Goal: Task Accomplishment & Management: Use online tool/utility

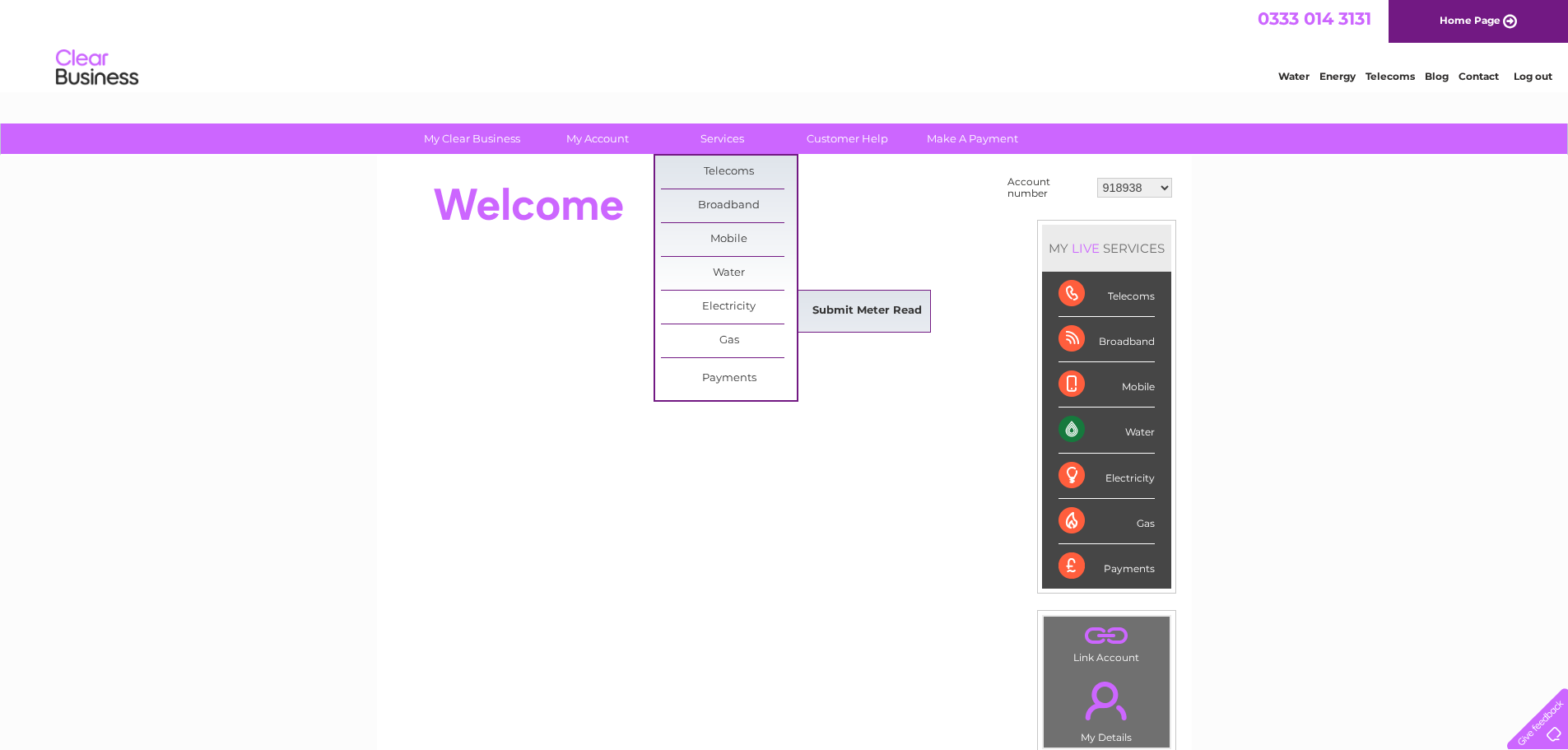
click at [866, 302] on link "Submit Meter Read" at bounding box center [867, 311] width 136 height 33
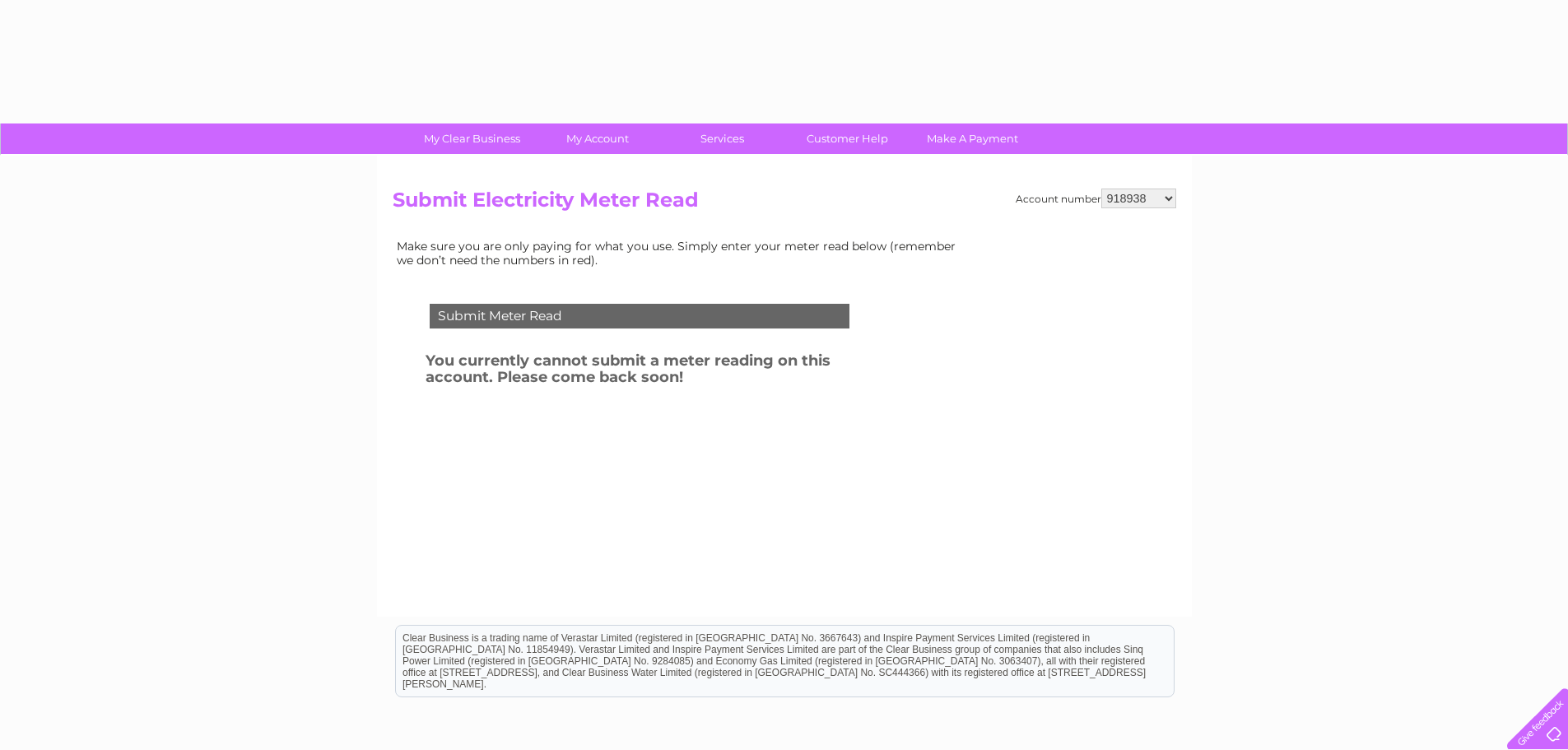
click at [1153, 185] on div "Account number 918938 927106 930247 934594 934597 941698 979159 989143 994306 1…" at bounding box center [784, 385] width 815 height 461
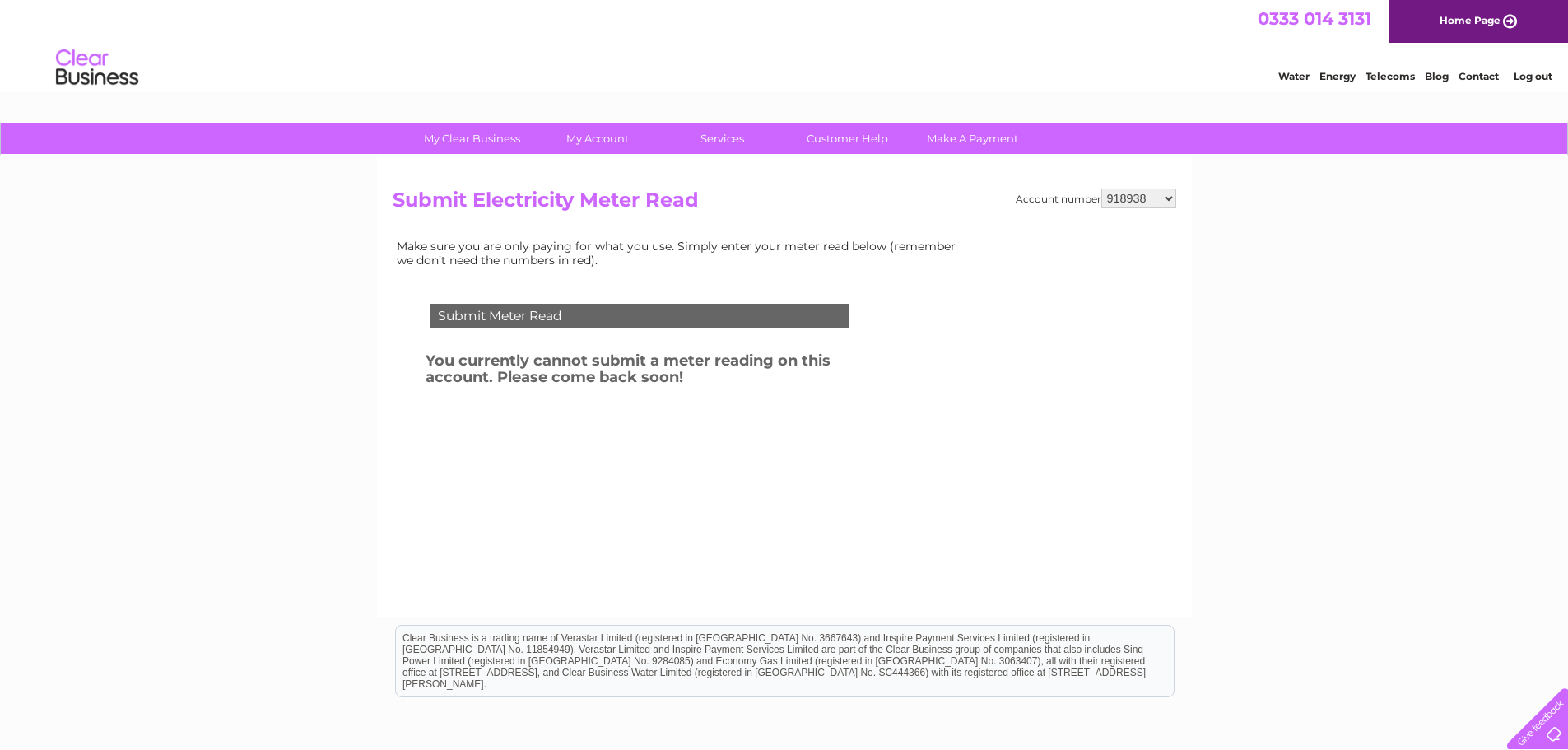
click at [1154, 195] on select "918938 927106 930247 934594 934597 941698 979159 989143 994306 1094838 1096227 …" at bounding box center [1139, 198] width 75 height 20
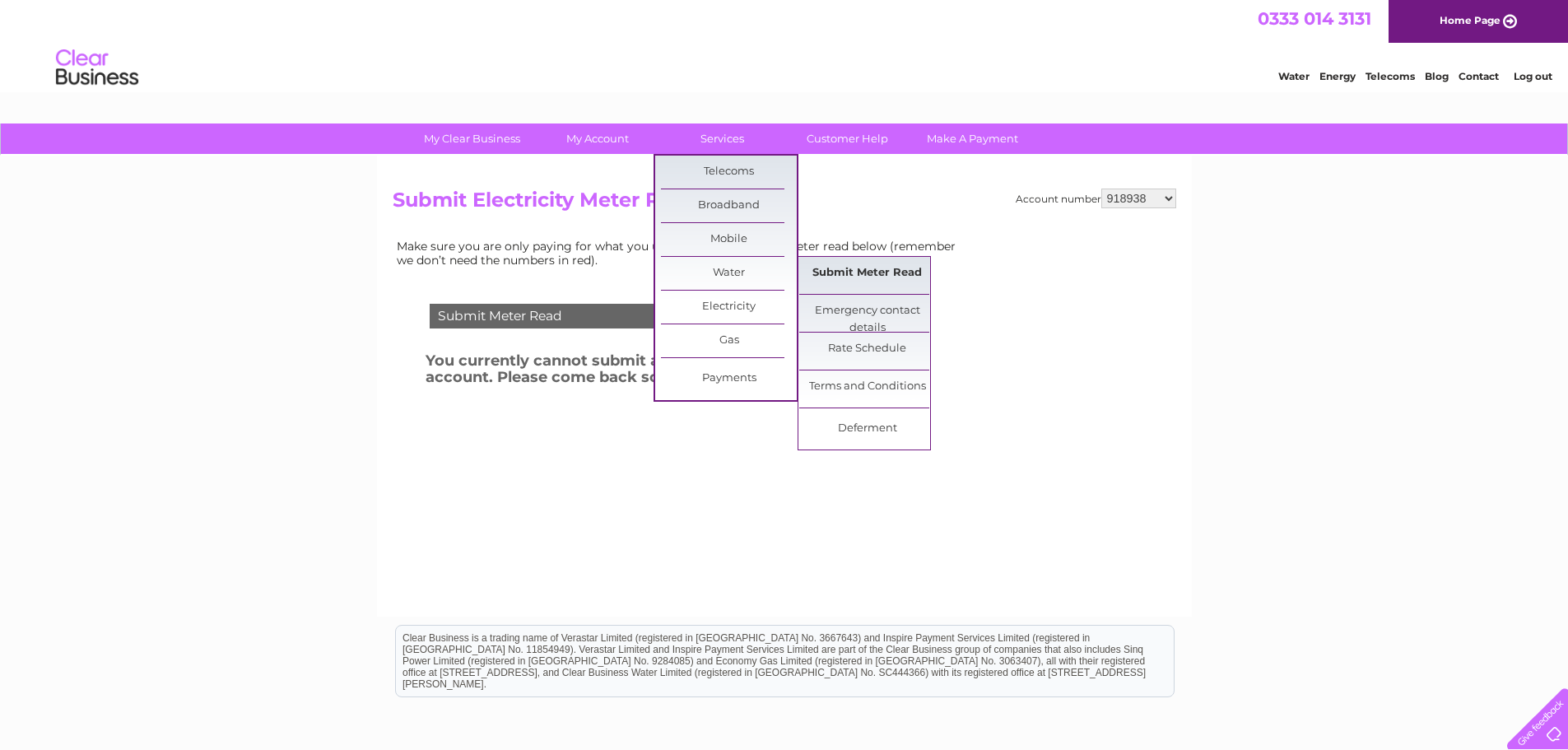
click at [859, 271] on link "Submit Meter Read" at bounding box center [867, 274] width 136 height 33
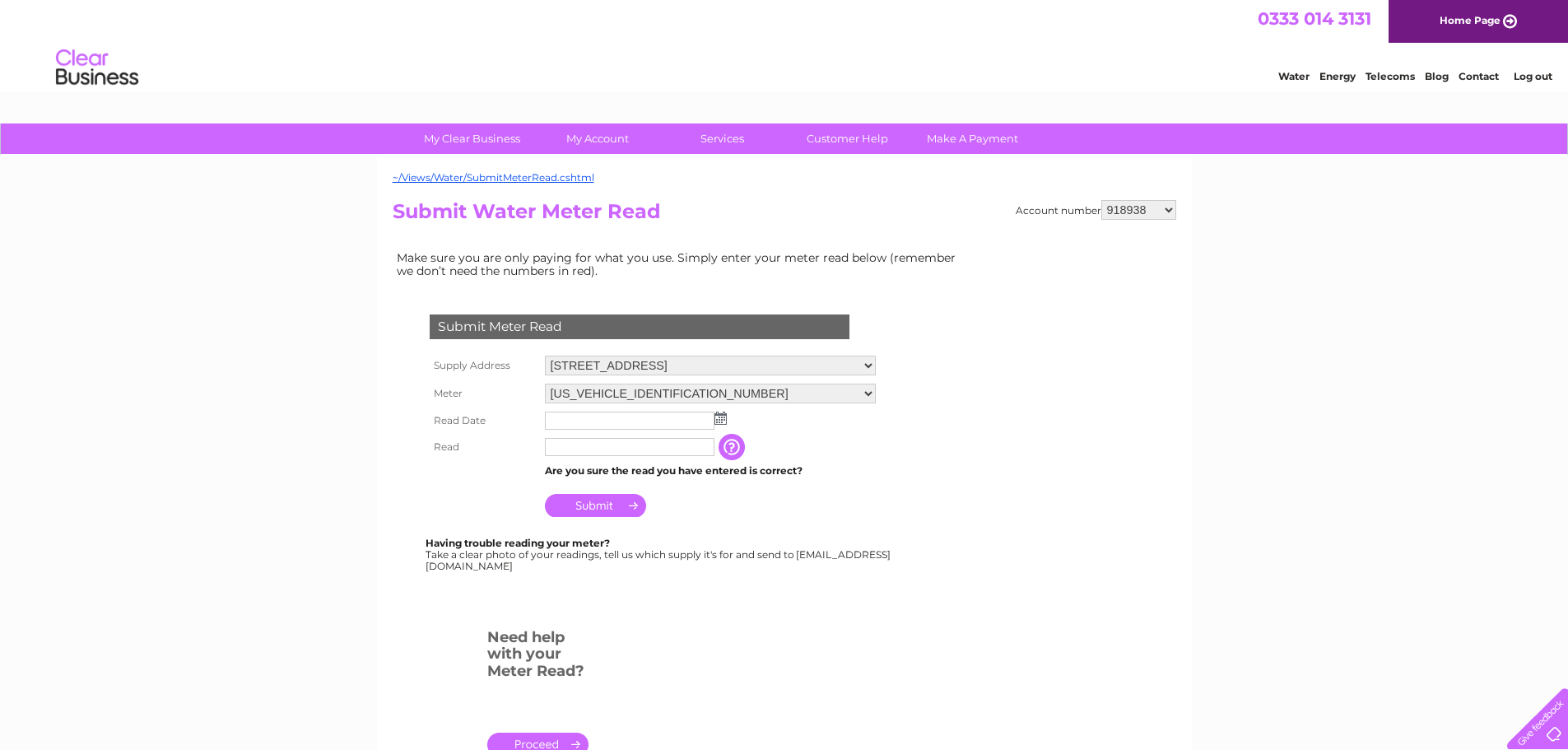
click at [642, 365] on select "Unit 18 & 20, 16 York Street, Ayr, KA8 8DQ" at bounding box center [710, 365] width 331 height 20
drag, startPoint x: 1129, startPoint y: 205, endPoint x: 1130, endPoint y: 219, distance: 14.0
click at [1129, 205] on select "918938 927106 930247 934594 934597 941698 979159 989143 994306 1094838 1096227 …" at bounding box center [1139, 210] width 75 height 20
select select "927106"
click at [1101, 200] on select "918938 927106 930247 934594 934597 941698 979159 989143 994306 1094838 1096227 …" at bounding box center [1139, 210] width 75 height 20
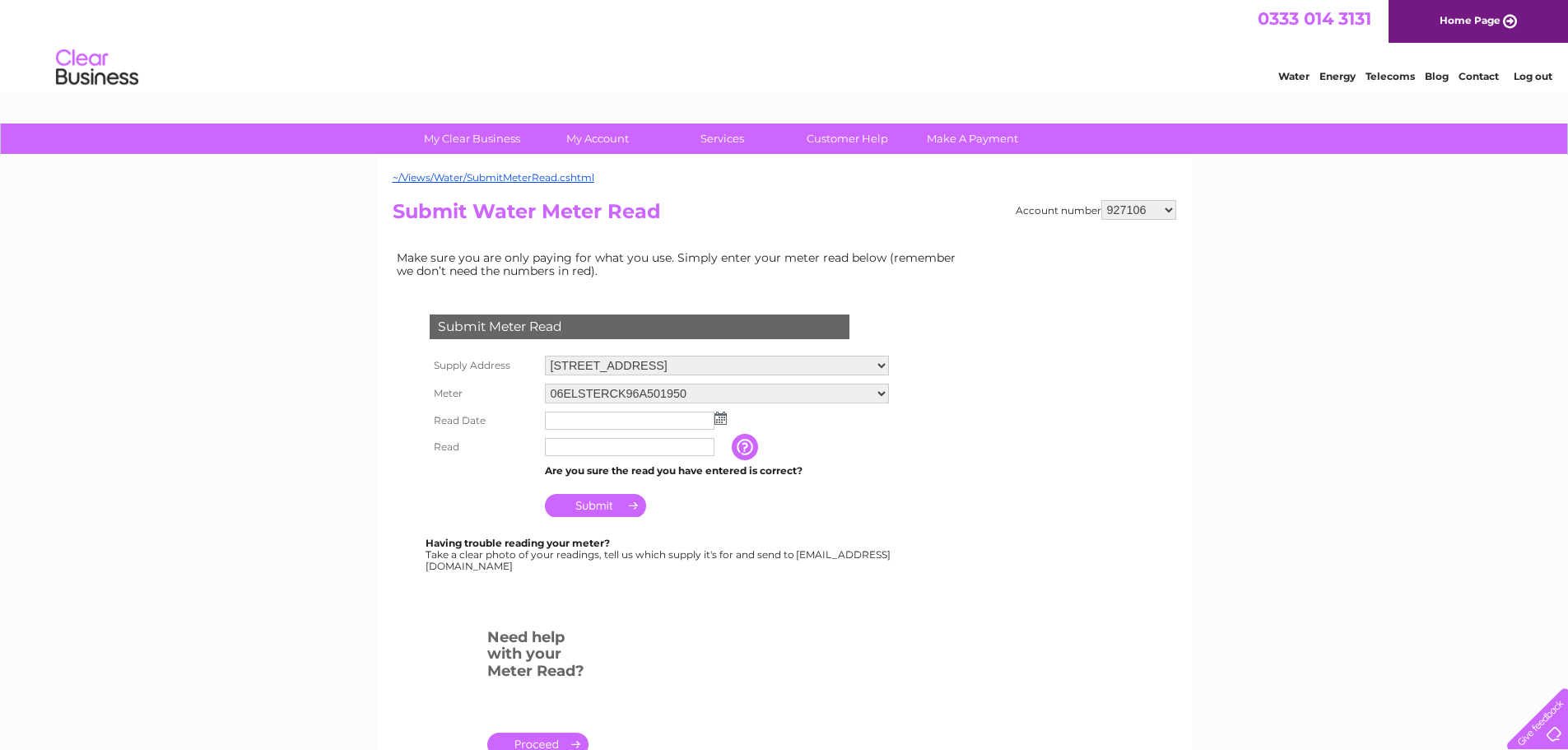
click at [694, 370] on select "[STREET_ADDRESS] [STREET_ADDRESS] [STREET_ADDRESS][GEOGRAPHIC_DATA][PERSON_NAME…" at bounding box center [716, 365] width 344 height 20
select select "483109"
click at [545, 356] on select "[STREET_ADDRESS] [STREET_ADDRESS] [STREET_ADDRESS][GEOGRAPHIC_DATA][PERSON_NAME…" at bounding box center [716, 366] width 344 height 21
click at [721, 419] on img at bounding box center [721, 418] width 12 height 13
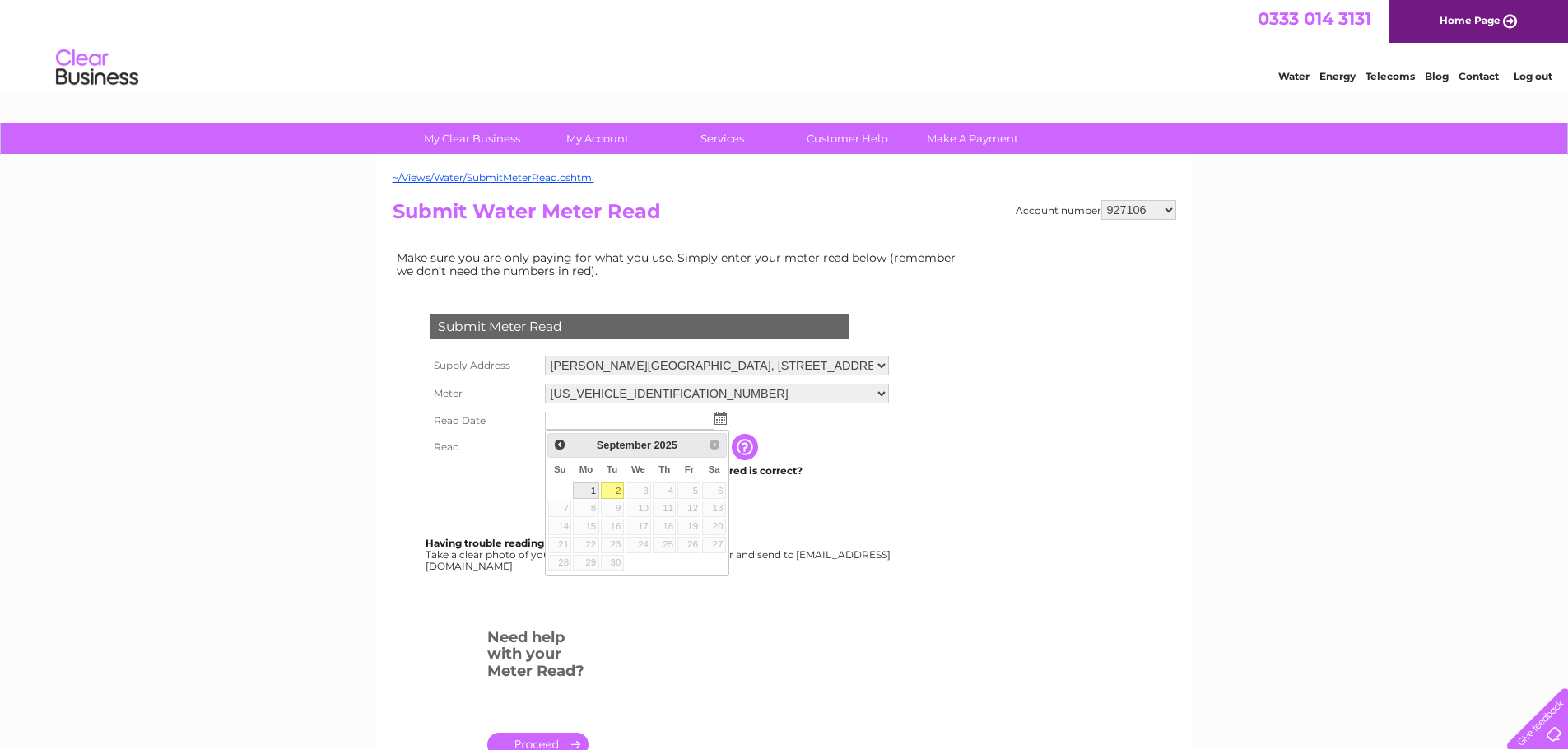
click at [585, 488] on link "1" at bounding box center [585, 490] width 25 height 17
type input "2025/09/01"
click at [589, 447] on input "text" at bounding box center [630, 447] width 170 height 18
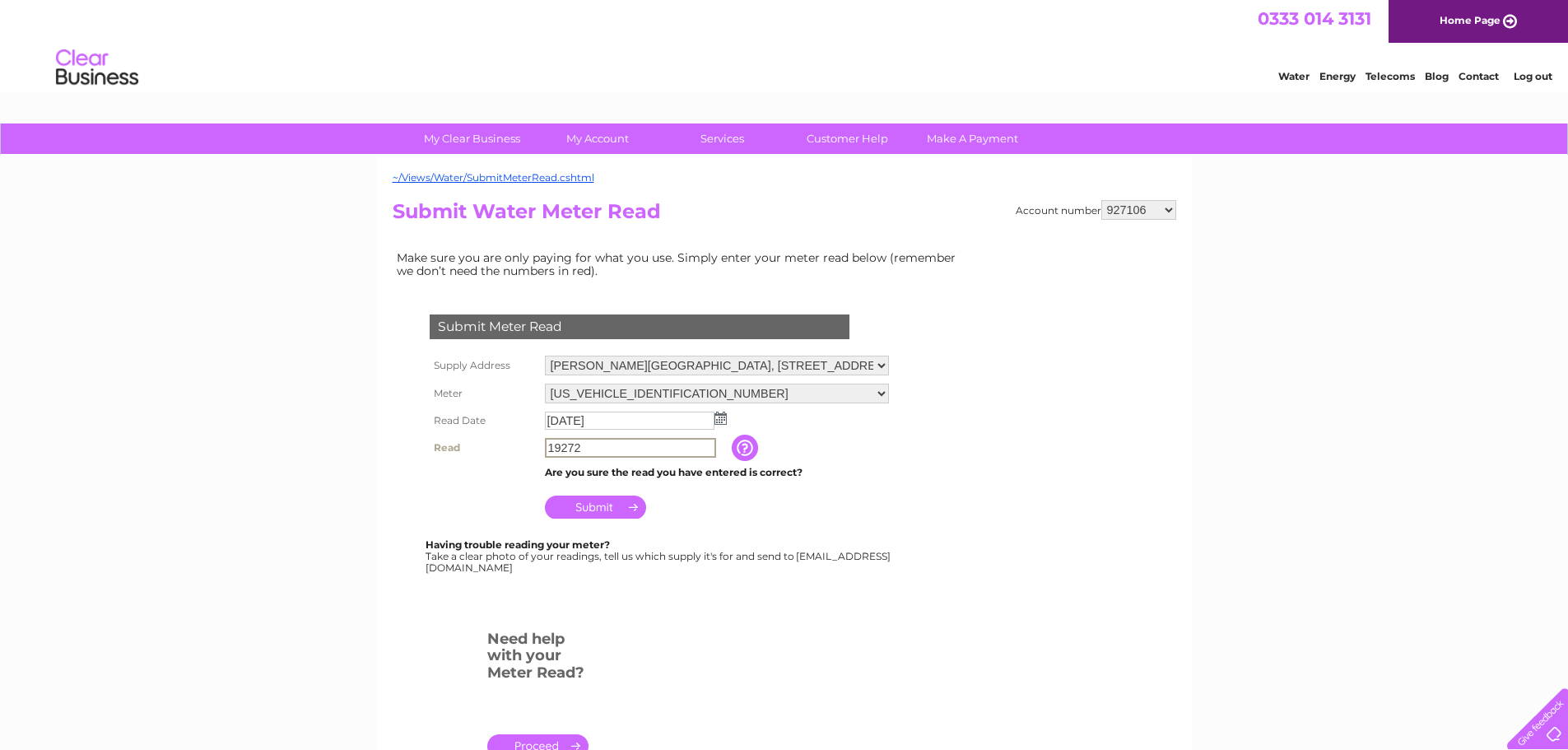
type input "19272"
click at [623, 502] on input "Submit" at bounding box center [596, 507] width 101 height 23
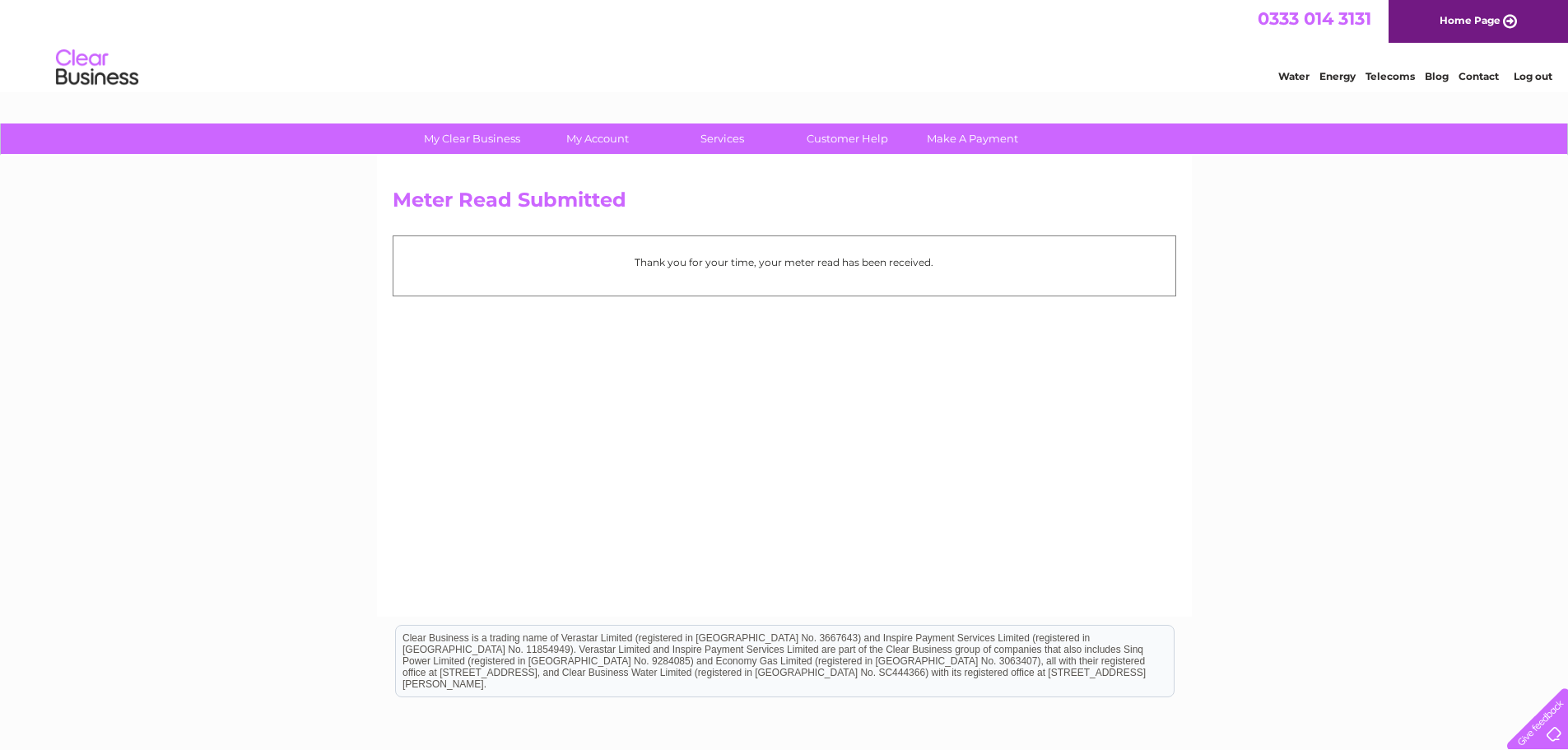
click at [859, 311] on div "Meter Read Submitted Thank you for your time, your meter read has been received." at bounding box center [784, 385] width 815 height 461
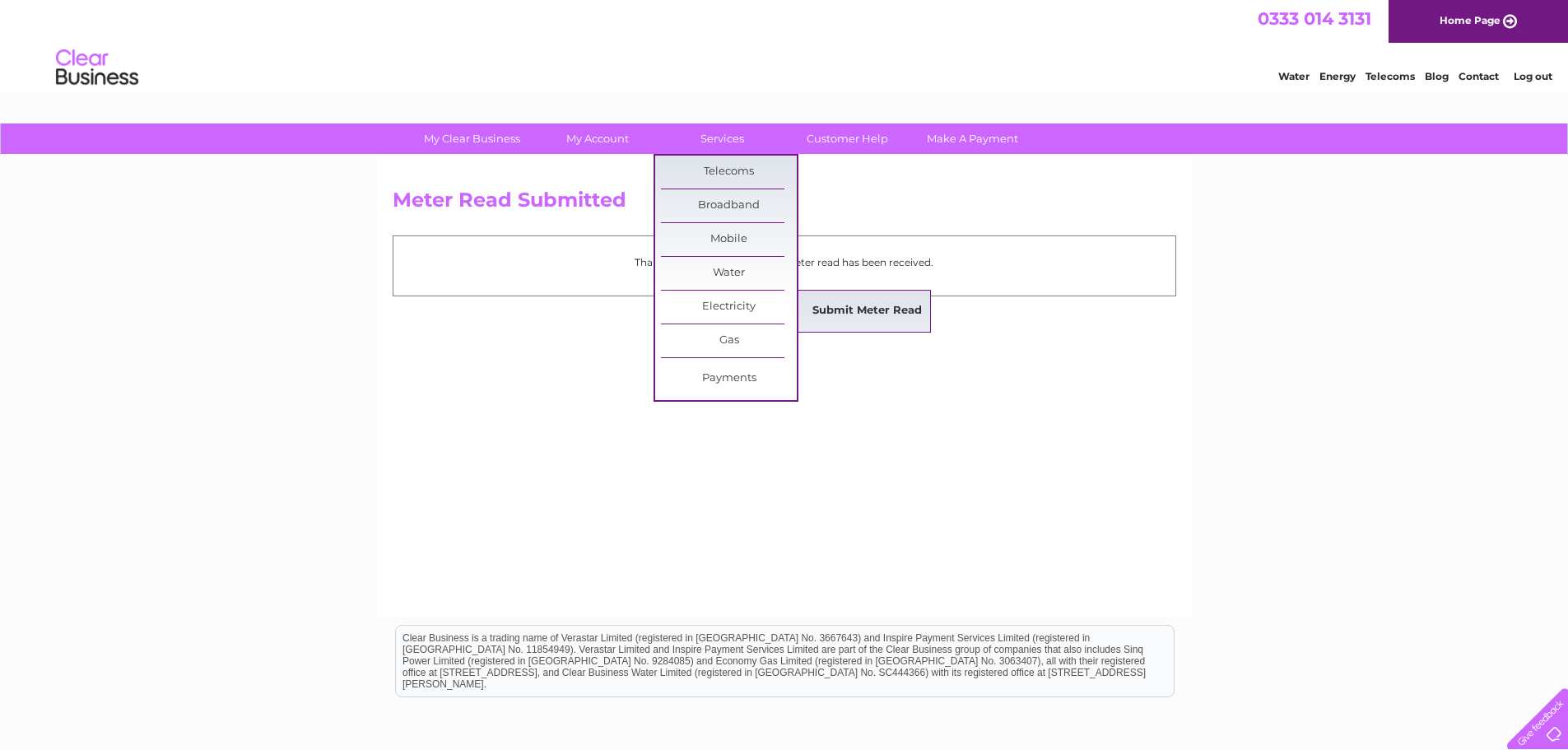
click at [826, 304] on link "Submit Meter Read" at bounding box center [867, 311] width 136 height 33
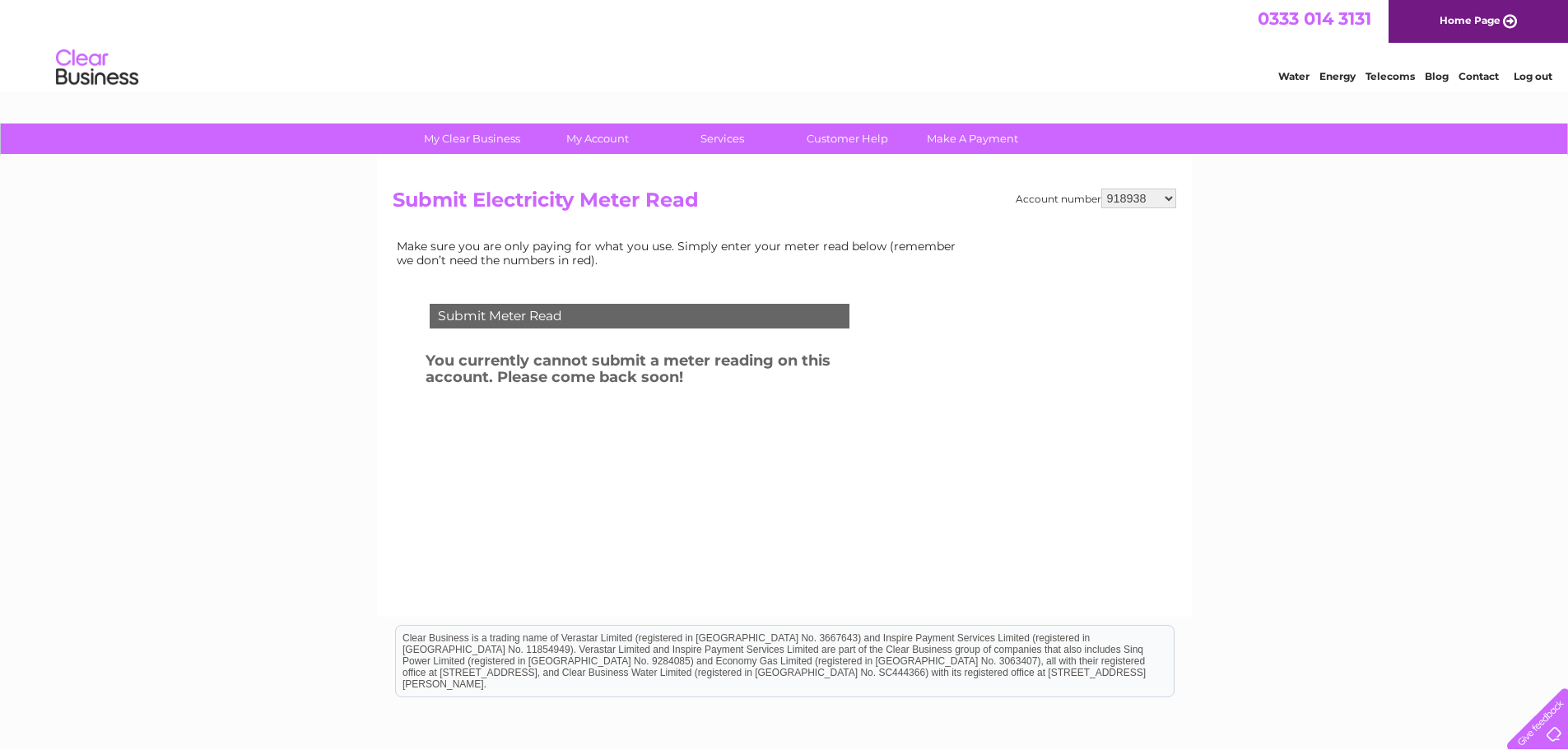
click at [1149, 197] on select "918938 927106 930247 934594 934597 941698 979159 989143 994306 1094838 1096227 …" at bounding box center [1139, 198] width 75 height 20
select select "1134853"
click at [1101, 189] on select "918938 927106 930247 934594 934597 941698 979159 989143 994306 1094838 1096227 …" at bounding box center [1139, 198] width 75 height 20
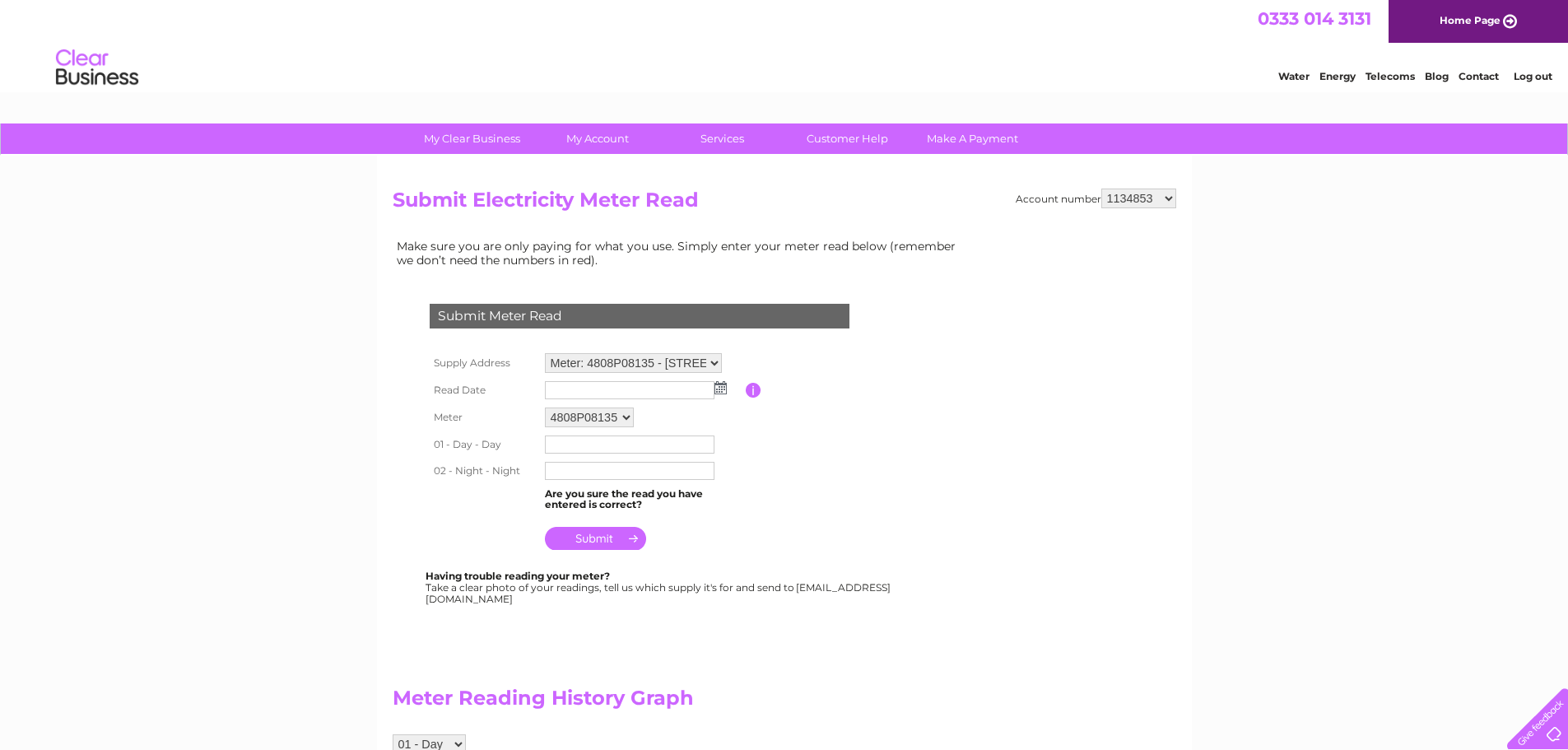
click at [620, 359] on select "Meter: 4808P08135 - 59 Main Street, Cumbernauld, Glasgow, G67 2RT Meter: K14C05…" at bounding box center [633, 363] width 177 height 20
select select "130809"
click at [545, 353] on select "Meter: 4808P08135 - 59 Main Street, Cumbernauld, Glasgow, G67 2RT Meter: K14C05…" at bounding box center [633, 364] width 177 height 21
click at [721, 388] on img at bounding box center [721, 387] width 12 height 13
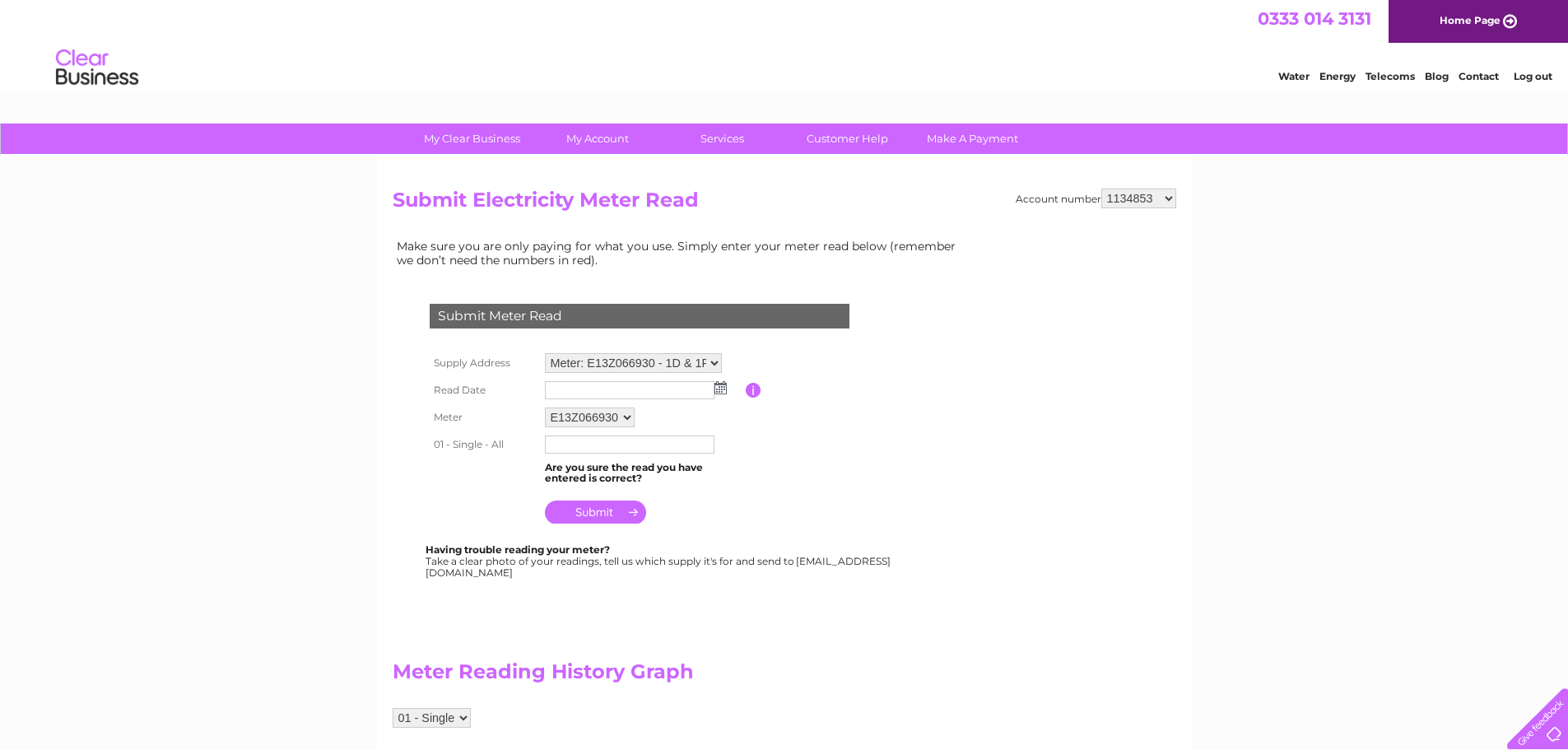
click at [721, 389] on img at bounding box center [721, 387] width 12 height 13
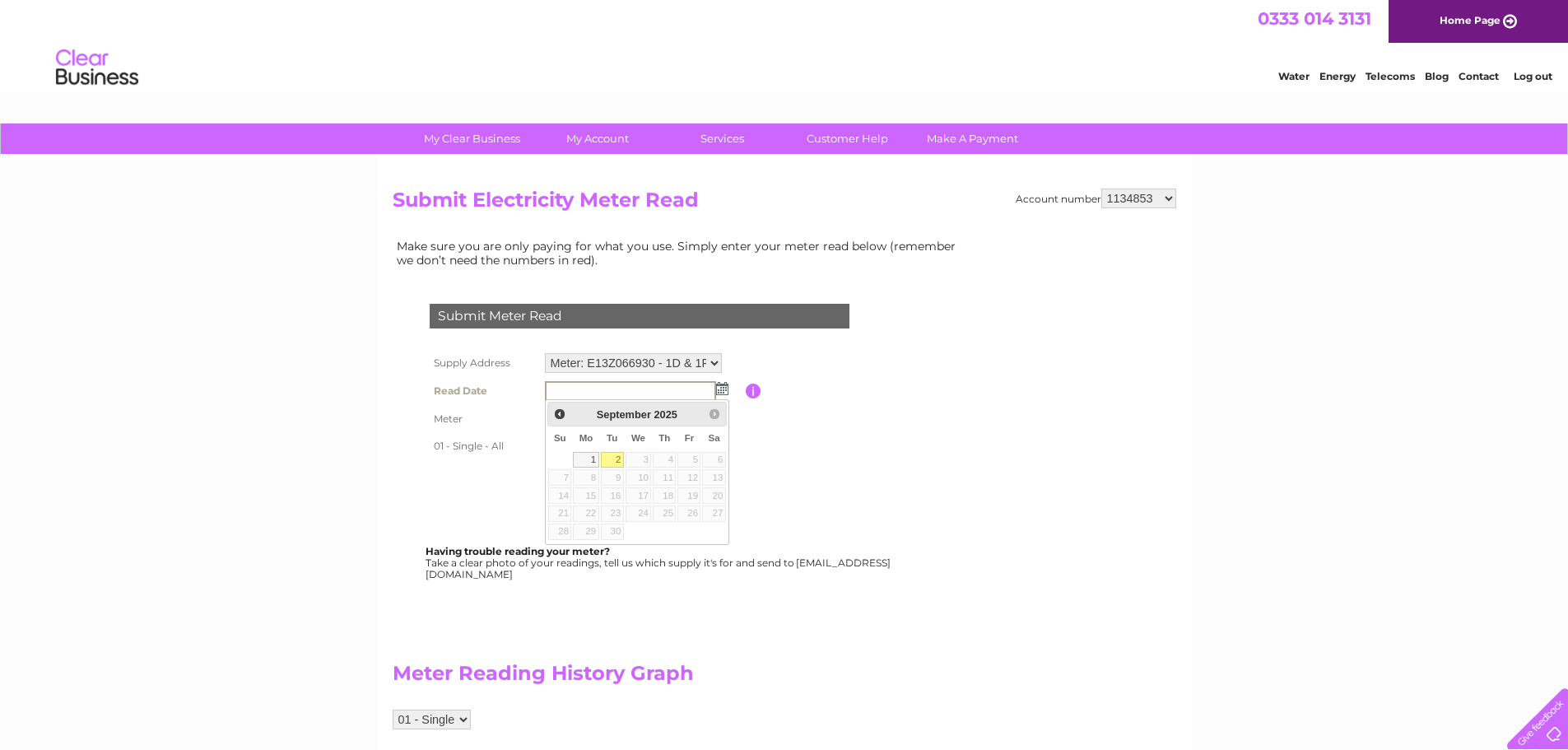
click at [615, 454] on link "2" at bounding box center [612, 460] width 23 height 17
type input "[DATE]"
click at [642, 448] on input "text" at bounding box center [631, 445] width 171 height 20
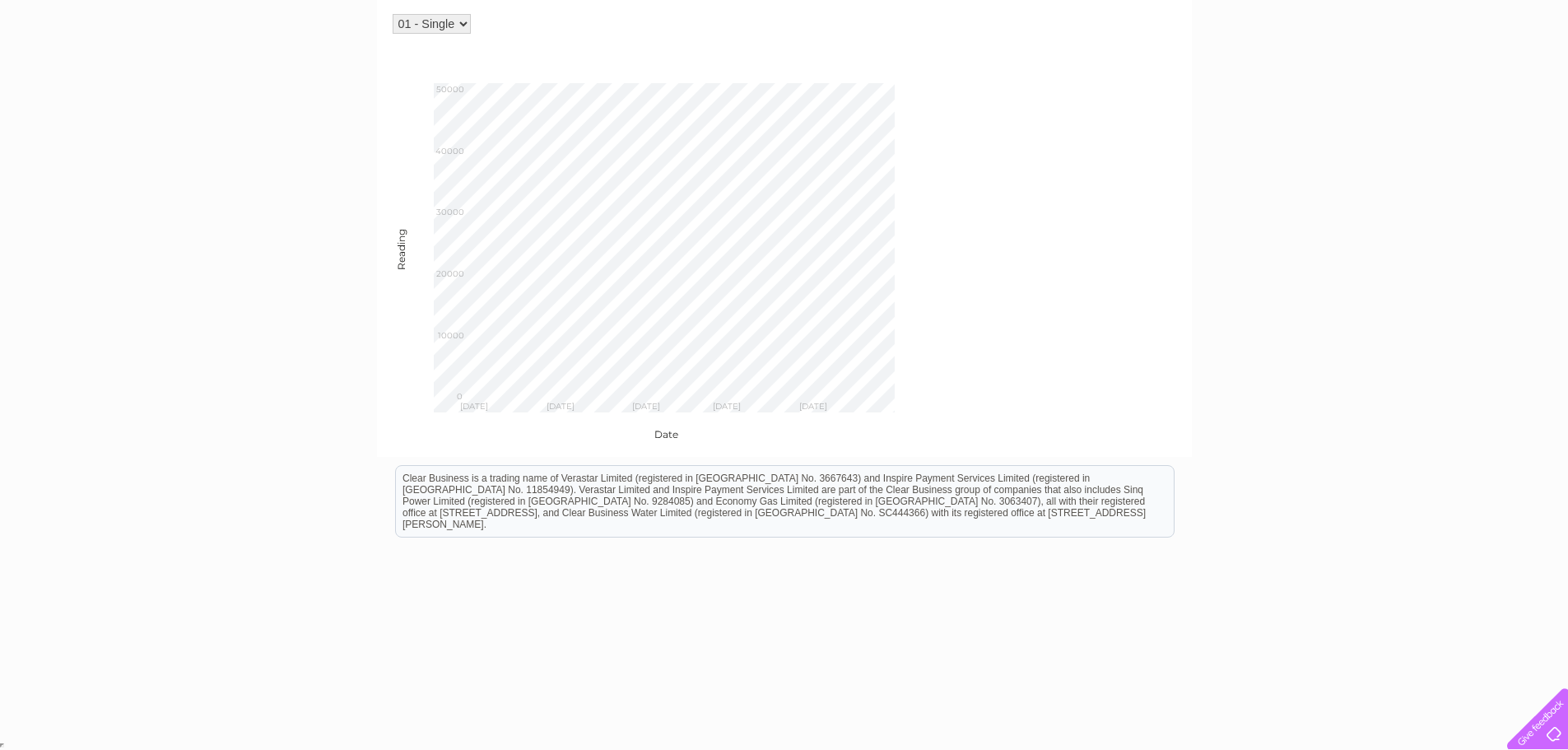
scroll to position [202, 0]
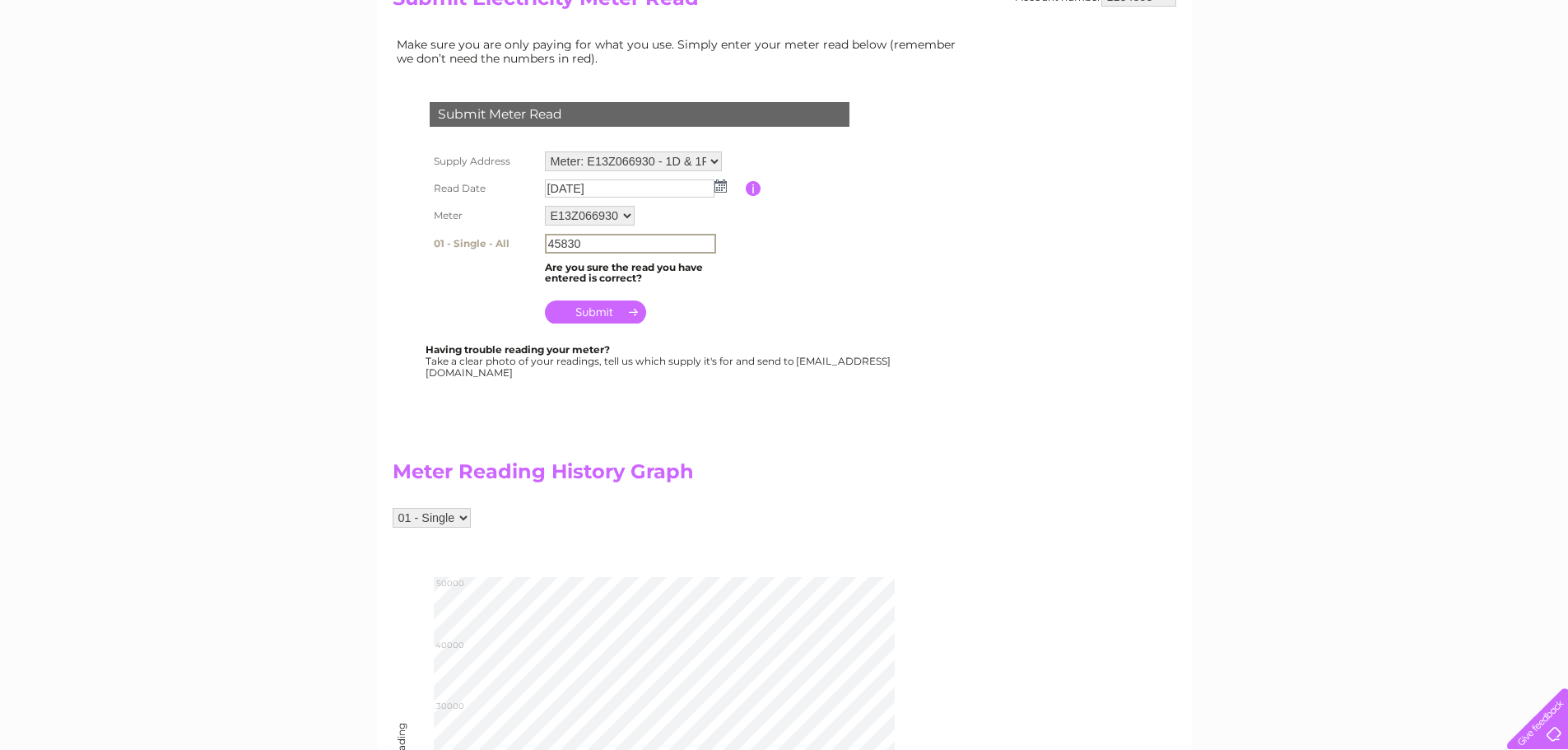
type input "45830"
click at [611, 313] on input "submit" at bounding box center [596, 310] width 101 height 23
